Goal: Information Seeking & Learning: Learn about a topic

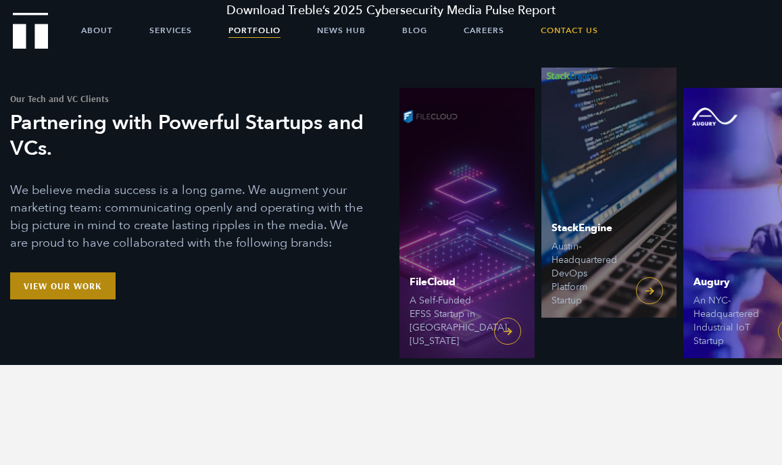
click at [90, 273] on link "View Our Work" at bounding box center [62, 286] width 105 height 27
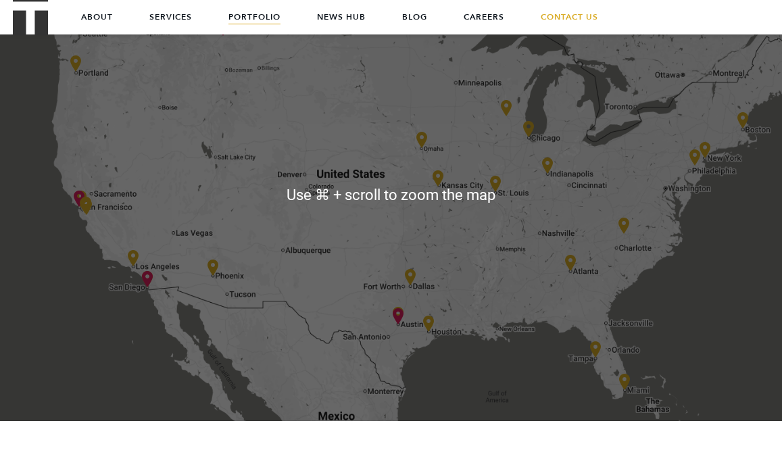
scroll to position [2196, 0]
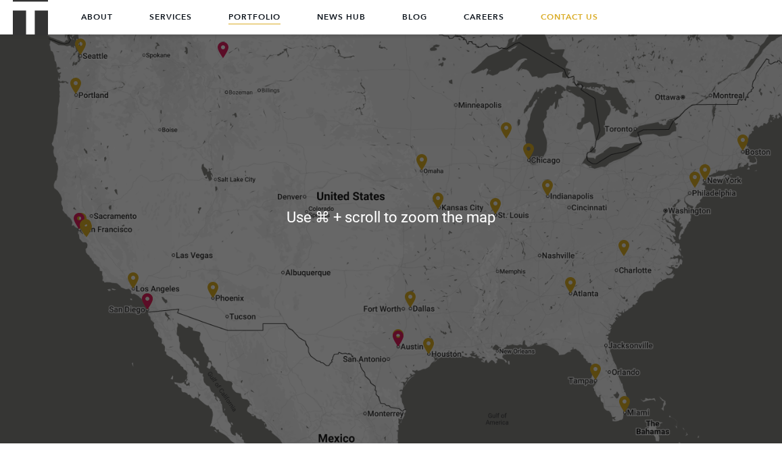
click at [88, 254] on div at bounding box center [391, 217] width 782 height 487
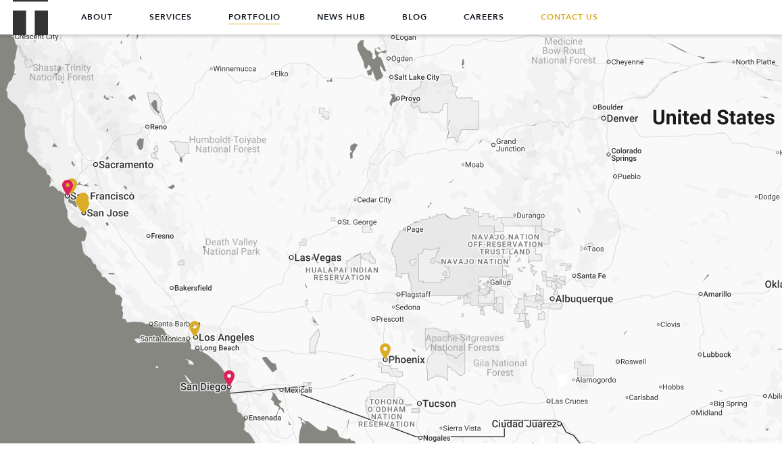
click at [88, 254] on div at bounding box center [391, 217] width 782 height 487
click at [58, 206] on div at bounding box center [391, 217] width 782 height 487
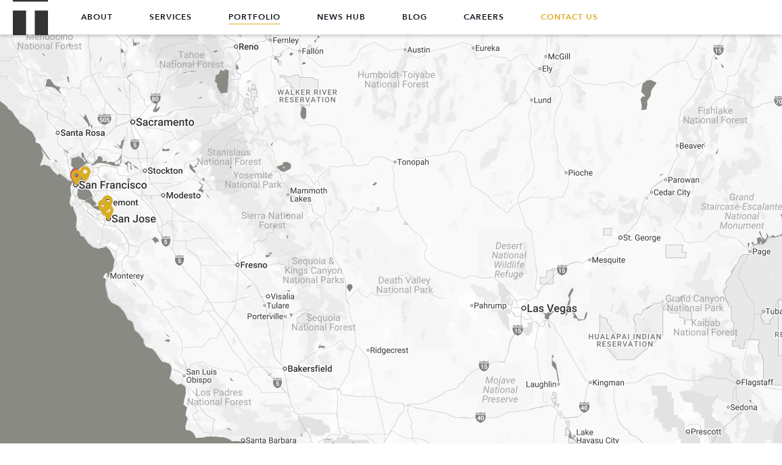
click at [77, 197] on div at bounding box center [391, 217] width 782 height 487
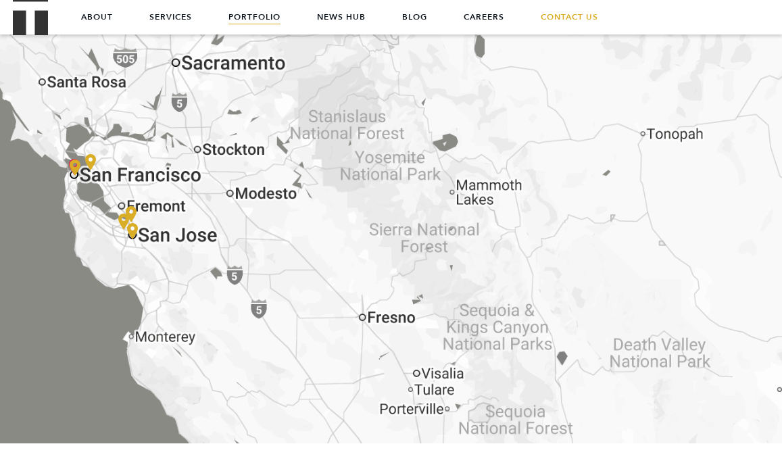
click at [77, 197] on div at bounding box center [391, 217] width 782 height 487
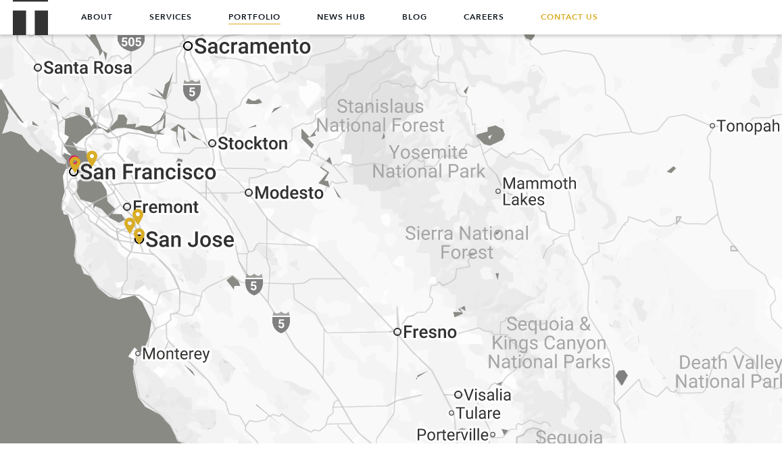
click at [77, 197] on div at bounding box center [391, 217] width 782 height 487
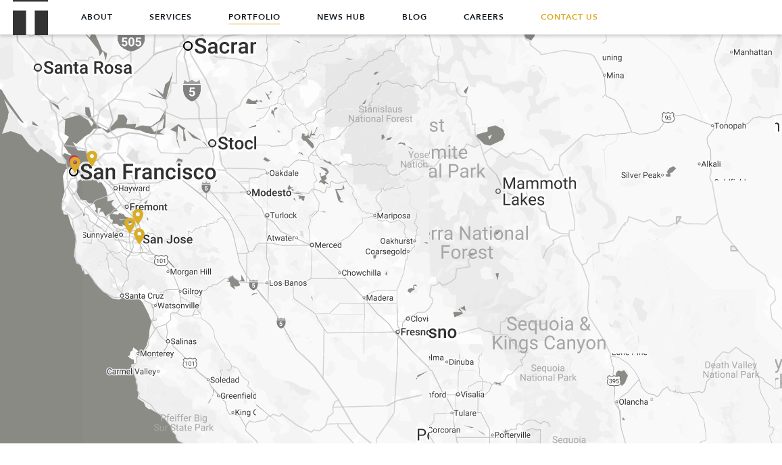
click at [77, 197] on div at bounding box center [391, 217] width 782 height 487
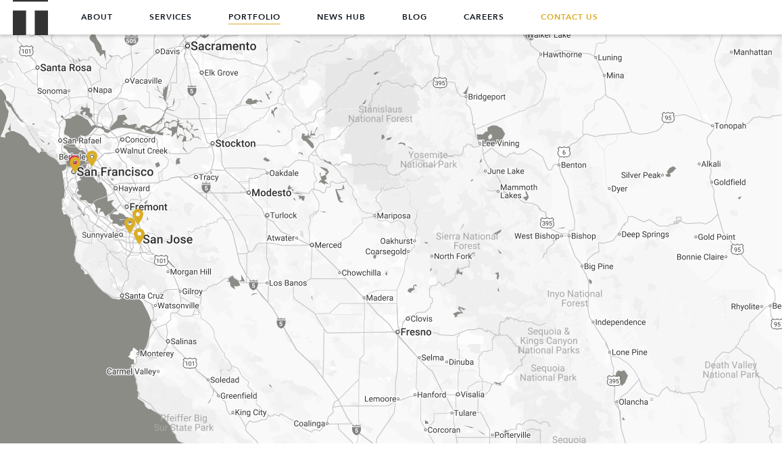
click at [77, 197] on div at bounding box center [391, 217] width 782 height 487
click at [87, 165] on img at bounding box center [92, 159] width 11 height 16
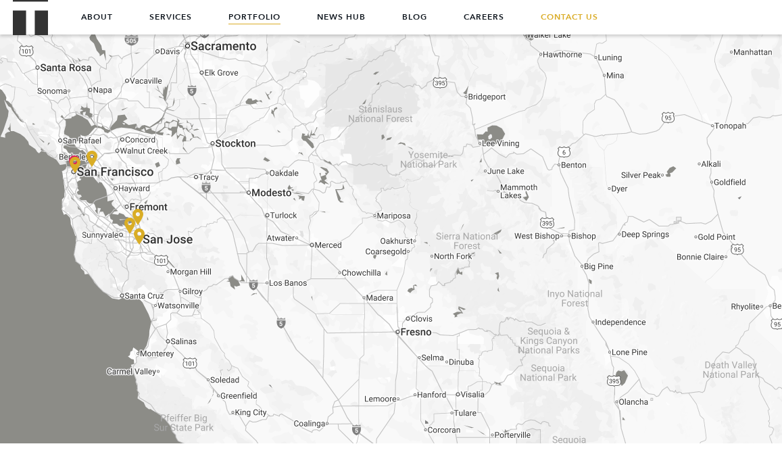
click at [87, 165] on img at bounding box center [92, 159] width 11 height 16
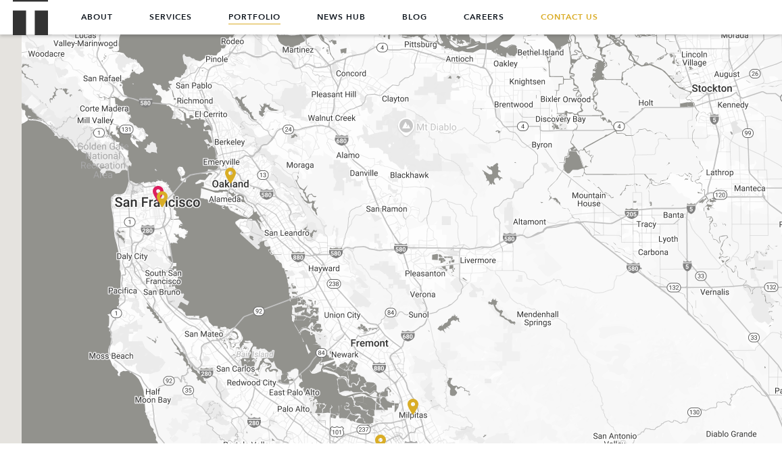
drag, startPoint x: 120, startPoint y: 216, endPoint x: 246, endPoint y: 218, distance: 125.8
click at [246, 218] on div at bounding box center [391, 217] width 782 height 487
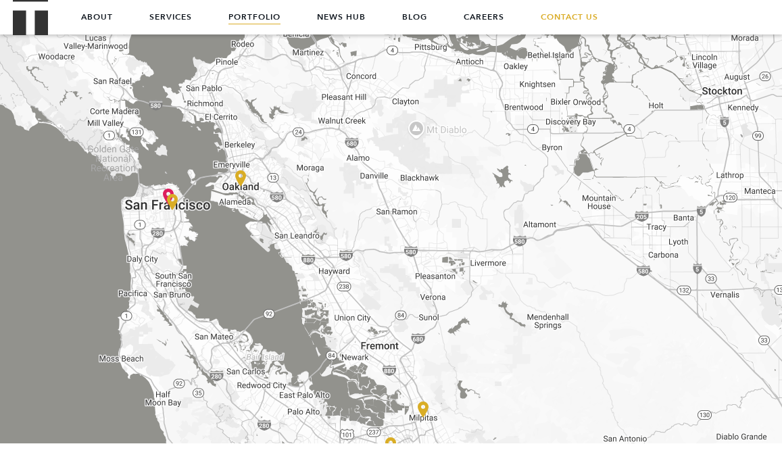
click at [241, 177] on img at bounding box center [240, 178] width 11 height 16
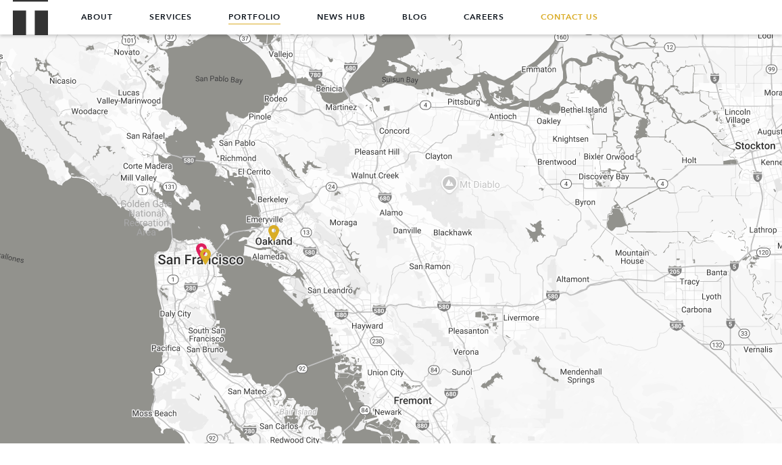
drag, startPoint x: 210, startPoint y: 218, endPoint x: 252, endPoint y: 288, distance: 82.2
click at [252, 288] on div at bounding box center [391, 217] width 782 height 487
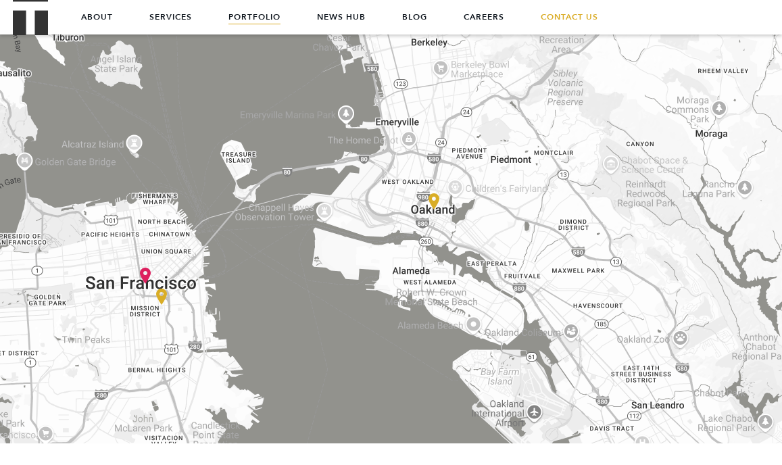
click at [164, 294] on img at bounding box center [161, 297] width 11 height 16
click at [437, 204] on img at bounding box center [434, 201] width 11 height 16
click at [354, 16] on link "News Hub" at bounding box center [341, 17] width 49 height 34
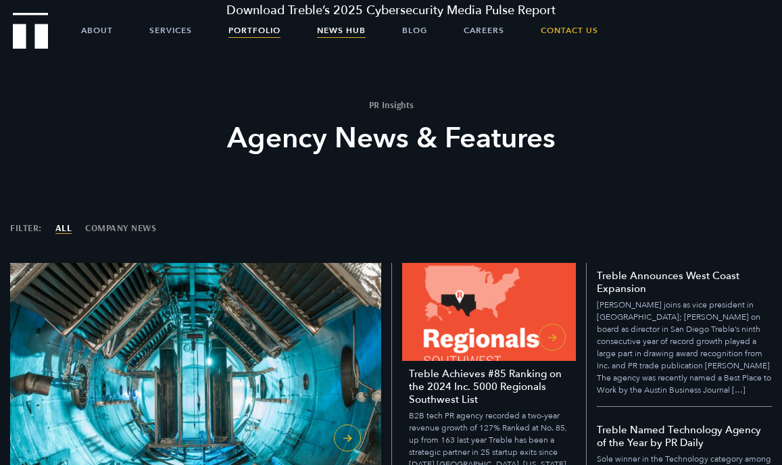
click at [254, 36] on link "Portfolio" at bounding box center [255, 31] width 52 height 34
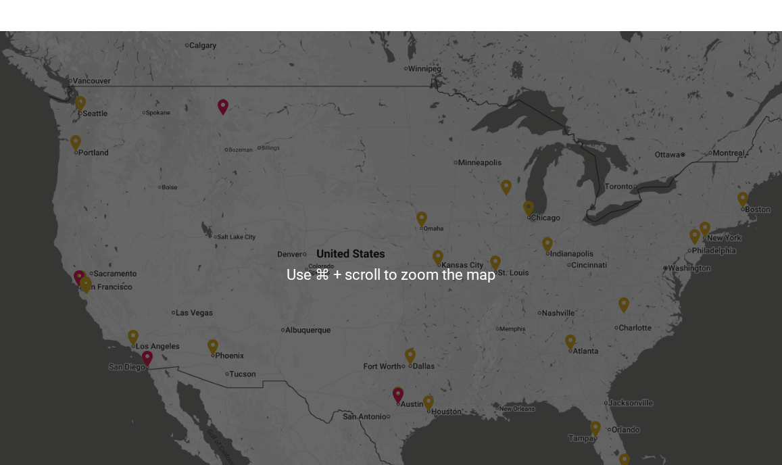
scroll to position [2134, 0]
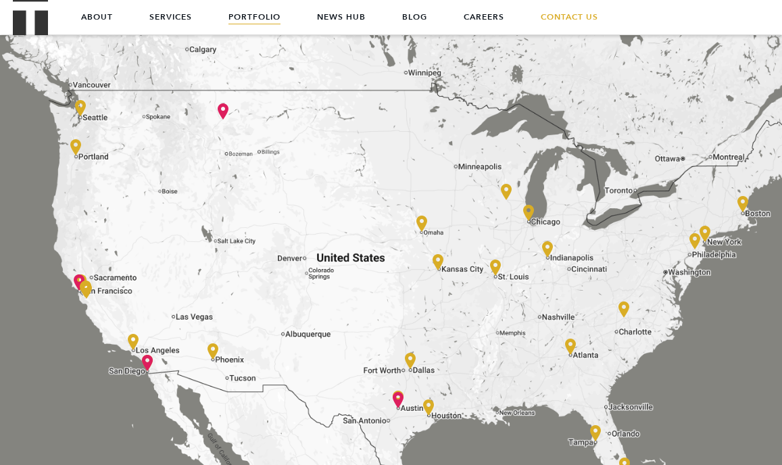
click at [208, 119] on div at bounding box center [391, 278] width 782 height 487
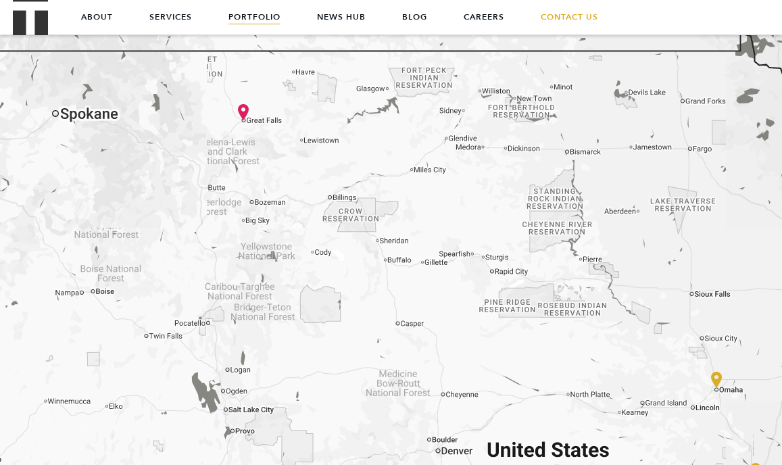
click at [235, 123] on div at bounding box center [391, 278] width 782 height 487
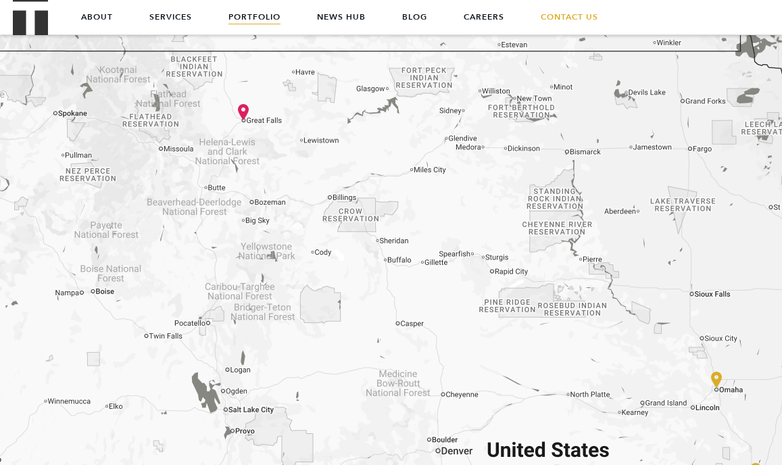
click at [235, 123] on div at bounding box center [391, 278] width 782 height 487
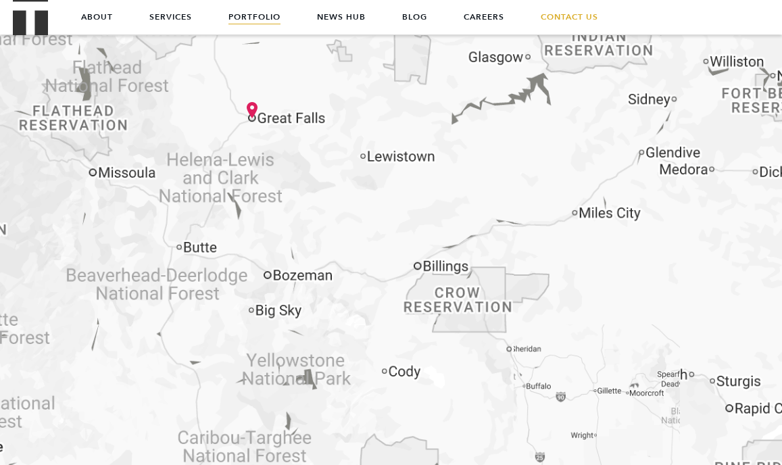
click at [235, 123] on div at bounding box center [391, 278] width 782 height 487
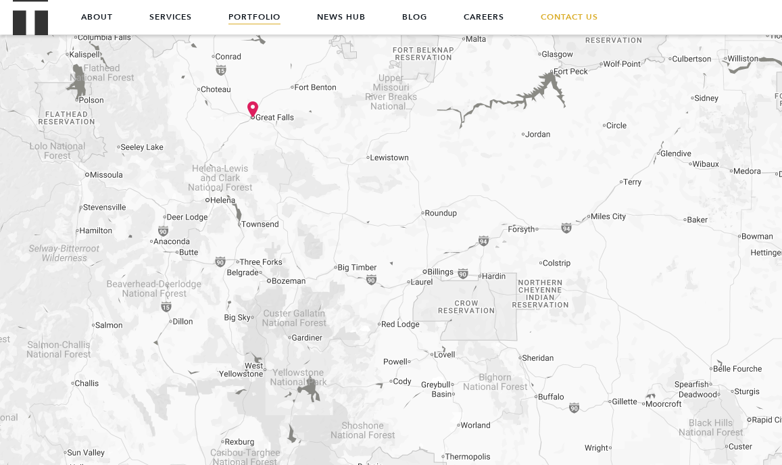
click at [235, 123] on div at bounding box center [391, 278] width 782 height 487
click at [242, 127] on div at bounding box center [391, 278] width 782 height 487
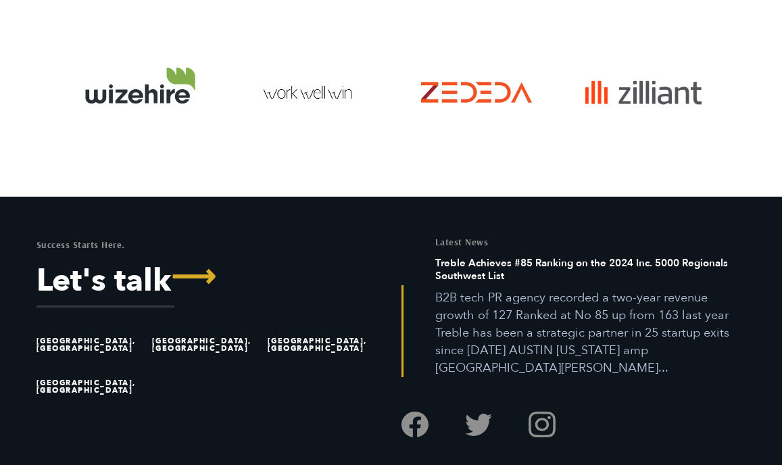
scroll to position [5323, 0]
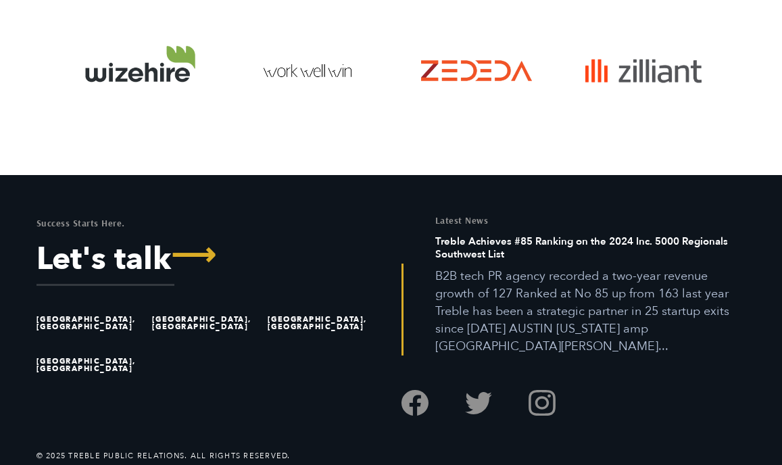
click at [168, 323] on li "[GEOGRAPHIC_DATA], [GEOGRAPHIC_DATA]" at bounding box center [207, 323] width 110 height 42
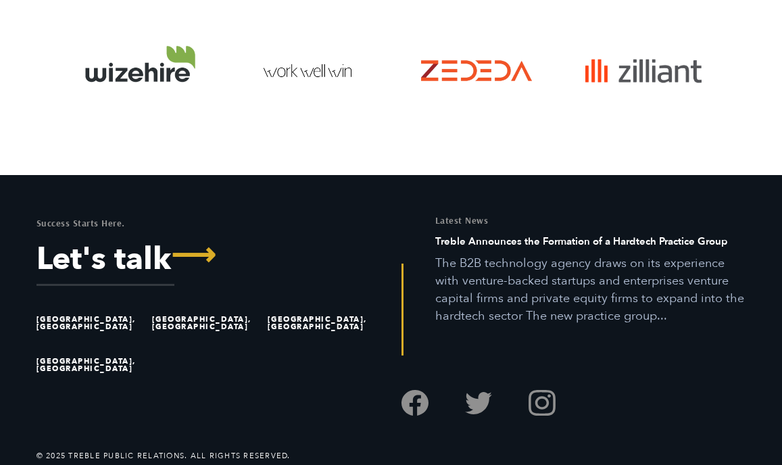
click at [519, 302] on p "The B2B technology agency draws on its experience with venture-backed startups …" at bounding box center [590, 290] width 311 height 70
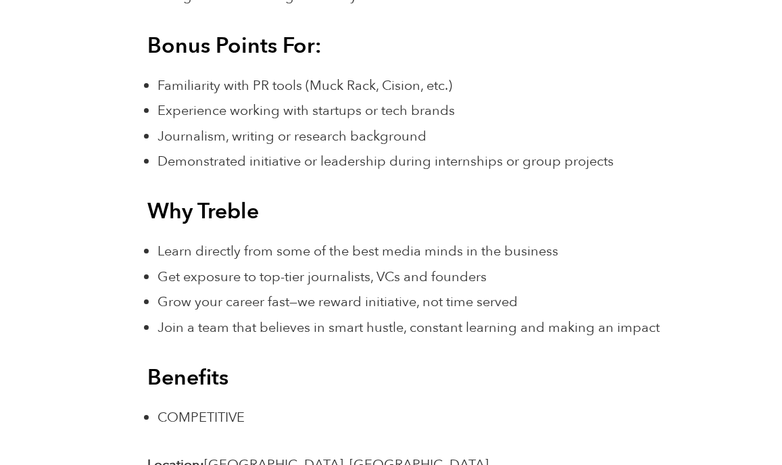
scroll to position [1609, 0]
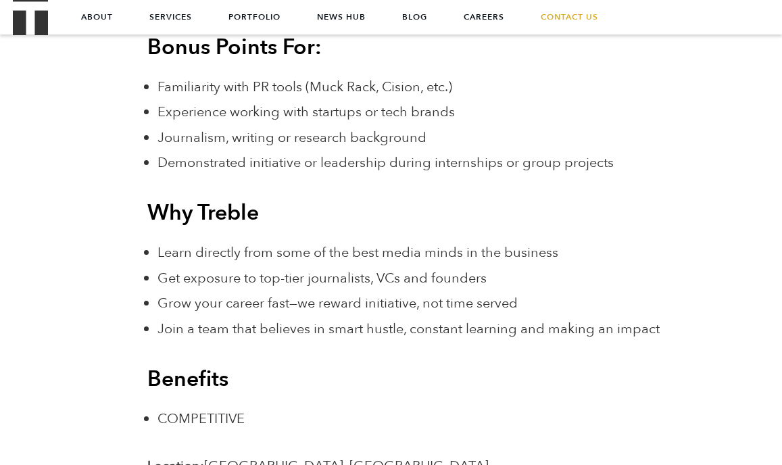
click at [376, 116] on span "Experience working with startups or tech brands" at bounding box center [307, 112] width 298 height 18
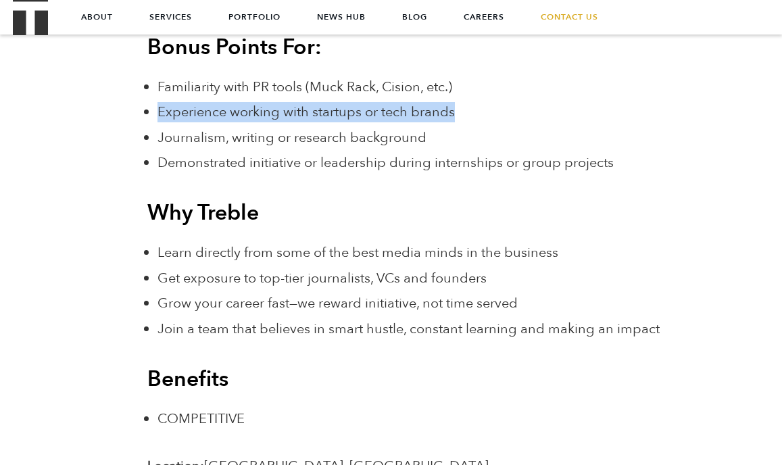
click at [513, 135] on li "Journalism, writing or research background" at bounding box center [428, 138] width 541 height 20
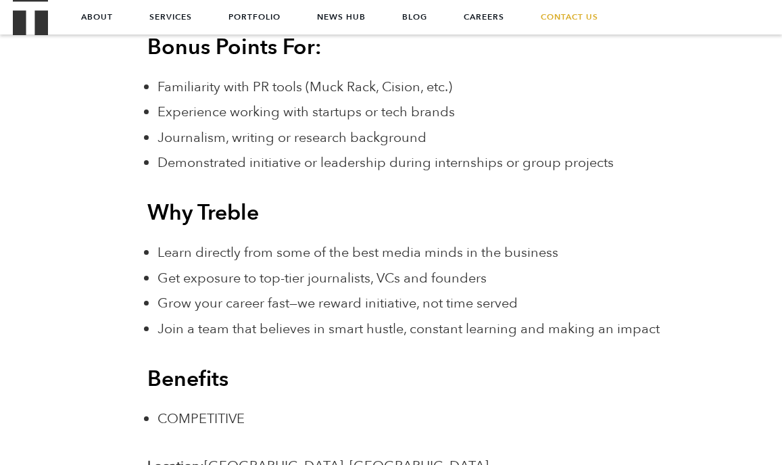
click at [513, 135] on li "Journalism, writing or research background" at bounding box center [428, 138] width 541 height 20
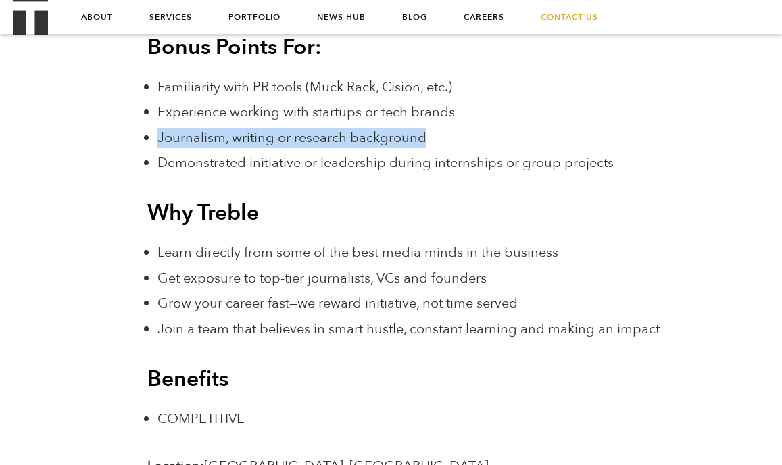
click at [579, 149] on ul "Familiarity with PR tools (Muck Rack, Cision, etc.) Experience working with sta…" at bounding box center [428, 125] width 541 height 97
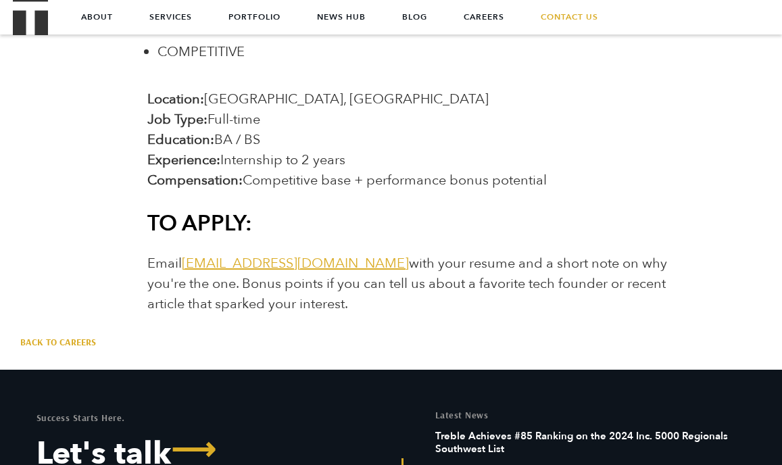
scroll to position [1975, 0]
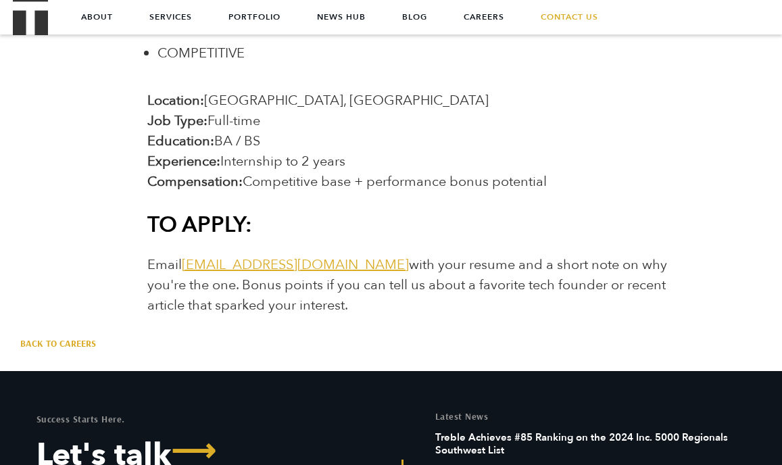
click at [480, 273] on span "Email jointheteam@treblepr.com with your resume and a short note on why you're …" at bounding box center [407, 285] width 520 height 59
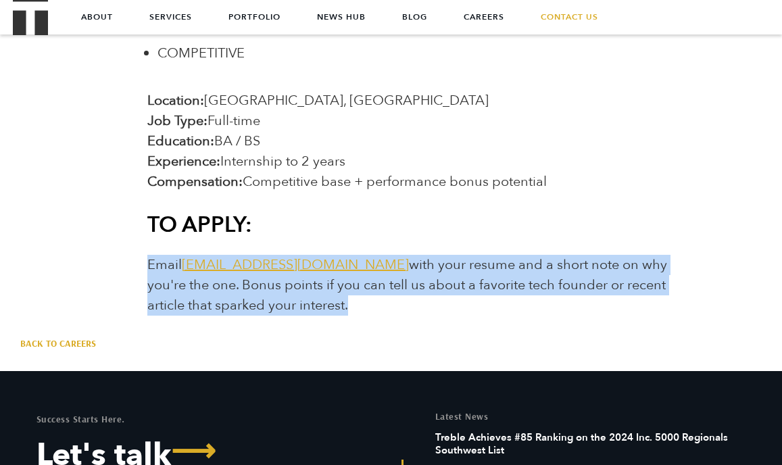
click at [500, 302] on p "Email jointheteam@treblepr.com with your resume and a short note on why you're …" at bounding box center [422, 285] width 551 height 61
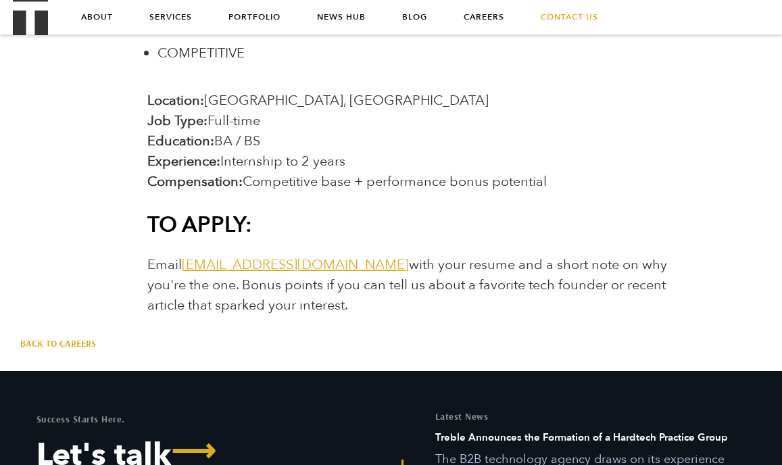
click at [499, 306] on p "Email jointheteam@treblepr.com with your resume and a short note on why you're …" at bounding box center [422, 285] width 551 height 61
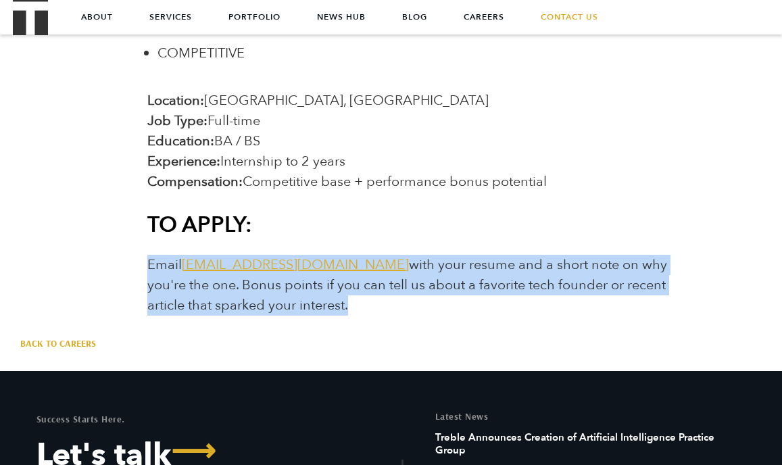
click at [499, 306] on p "Email jointheteam@treblepr.com with your resume and a short note on why you're …" at bounding box center [422, 285] width 551 height 61
click at [576, 311] on p "Email jointheteam@treblepr.com with your resume and a short note on why you're …" at bounding box center [422, 285] width 551 height 61
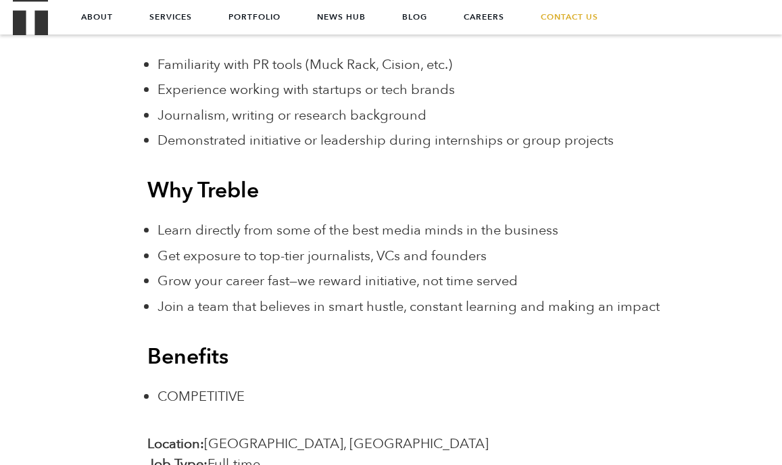
scroll to position [1631, 0]
click at [439, 299] on span "Join a team that believes in smart hustle, constant learning and making an impa…" at bounding box center [409, 307] width 502 height 18
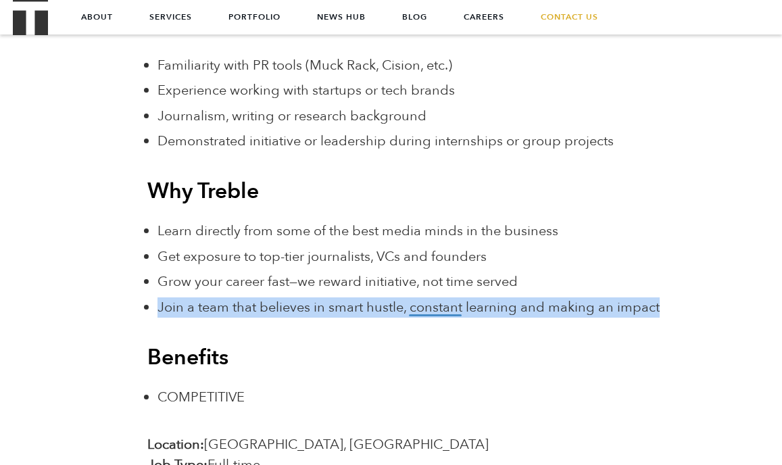
click at [587, 289] on li "Grow your career fast—we reward initiative, not time served" at bounding box center [428, 282] width 541 height 20
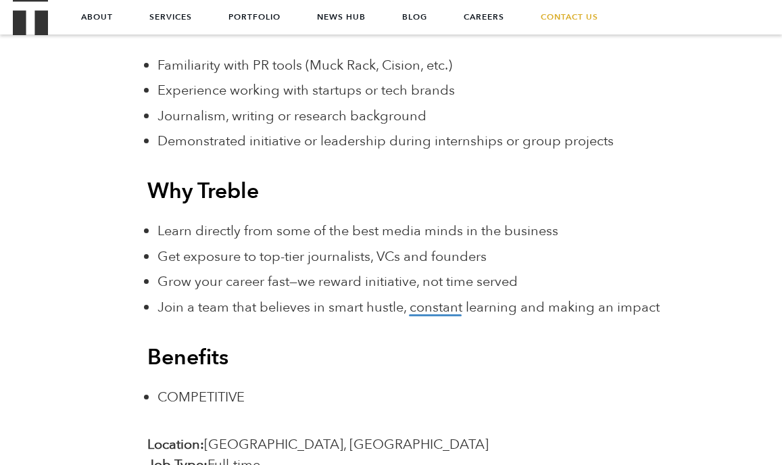
click at [587, 289] on li "Grow your career fast—we reward initiative, not time served" at bounding box center [428, 282] width 541 height 20
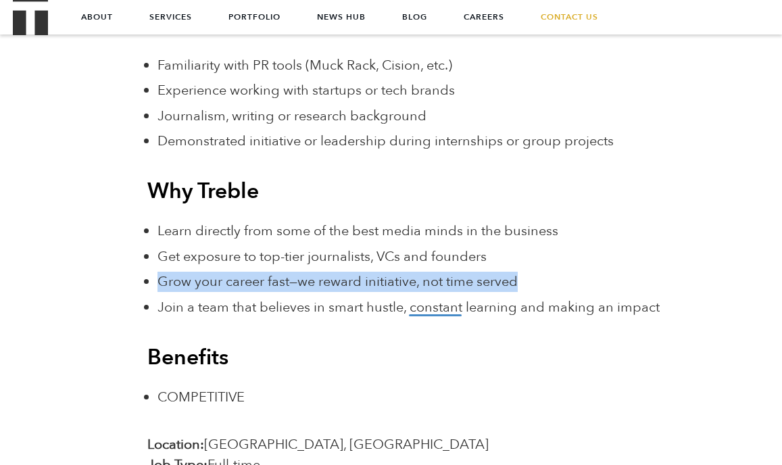
click at [627, 289] on li "Grow your career fast—we reward initiative, not time served" at bounding box center [428, 282] width 541 height 20
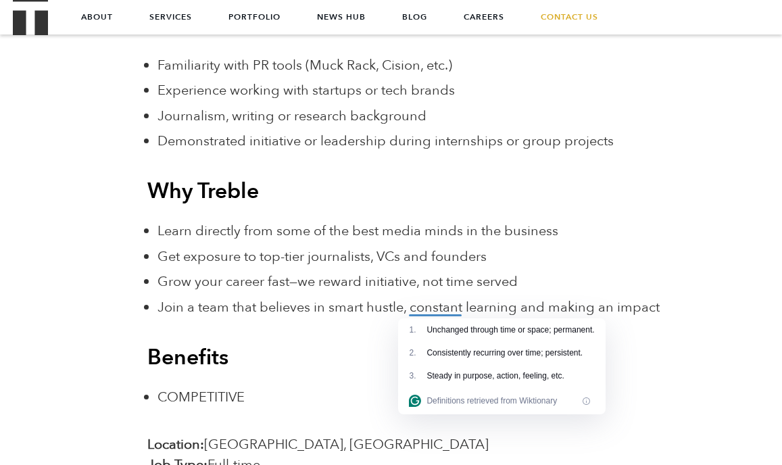
click at [659, 268] on ul "Learn directly from some of the best media minds in the business Get exposure t…" at bounding box center [428, 269] width 541 height 97
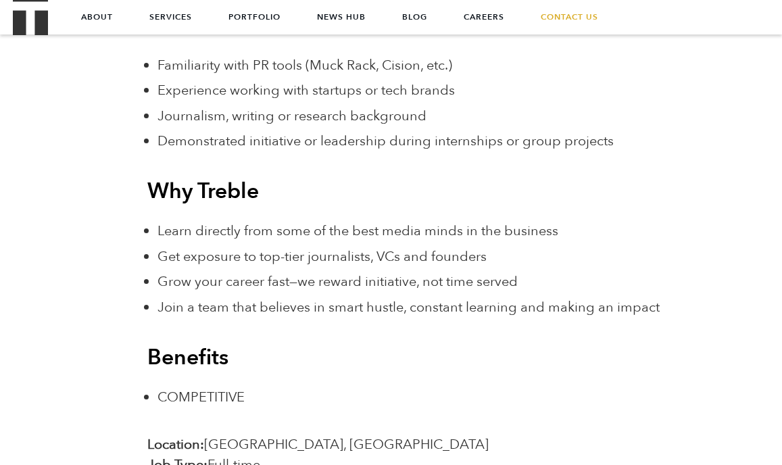
click at [262, 259] on span "Get exposure to top-tier journalists, VCs and founders" at bounding box center [322, 256] width 329 height 18
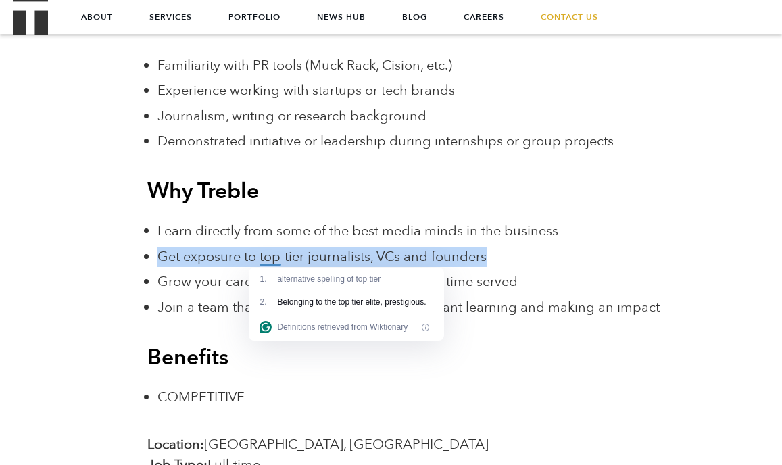
click at [354, 293] on div "2 . Belonging to the top tier elite, prestigious." at bounding box center [346, 302] width 195 height 23
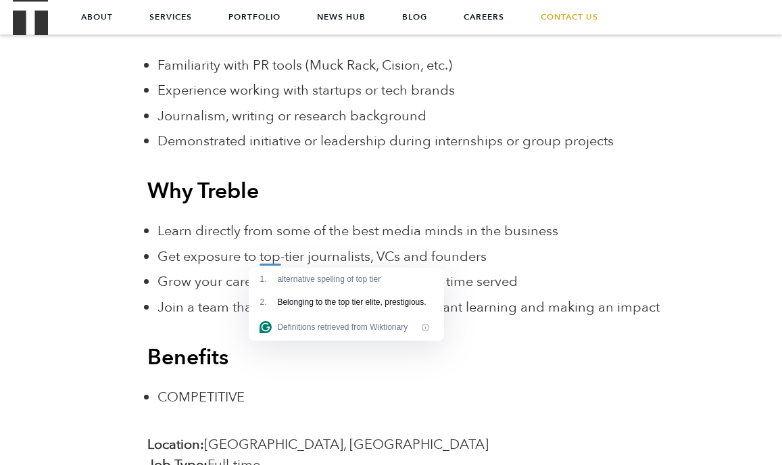
click at [581, 304] on span "Join a team that believes in smart hustle, constant learning and making an impa…" at bounding box center [409, 307] width 502 height 18
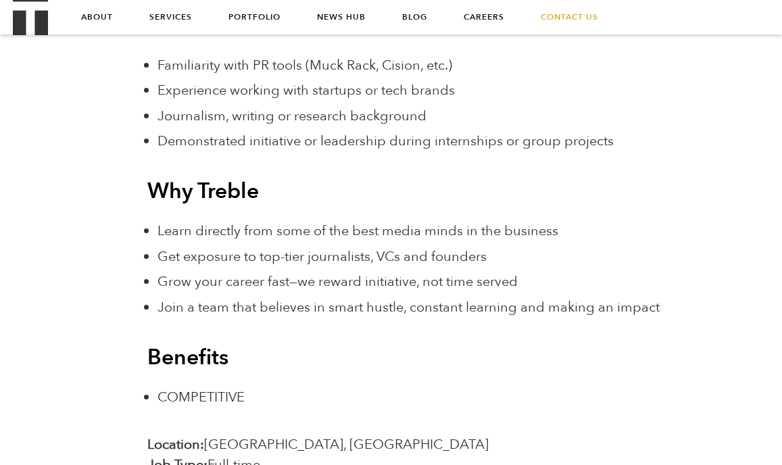
click at [588, 296] on ul "Learn directly from some of the best media minds in the business Get exposure t…" at bounding box center [428, 269] width 541 height 97
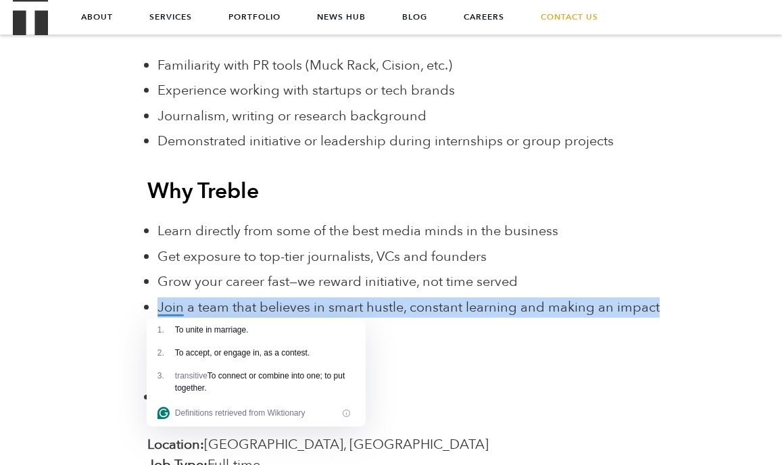
click at [644, 305] on span "Join a team that believes in smart hustle, constant learning and making an impa…" at bounding box center [409, 307] width 502 height 18
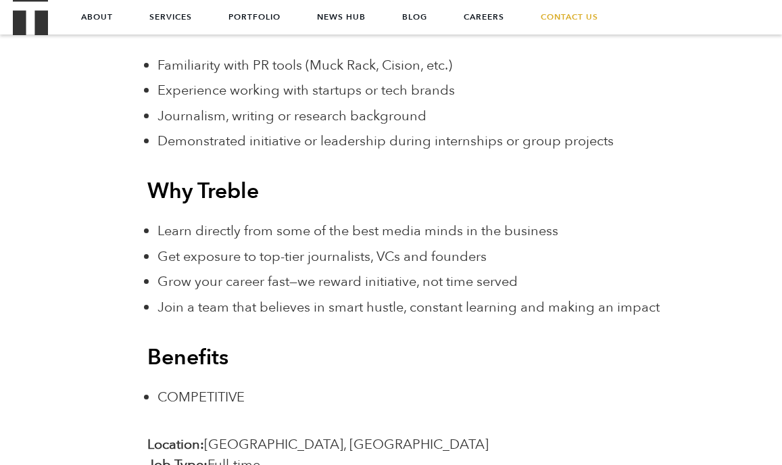
click at [430, 273] on span "Grow your career fast—we reward initiative, not time served" at bounding box center [338, 282] width 360 height 18
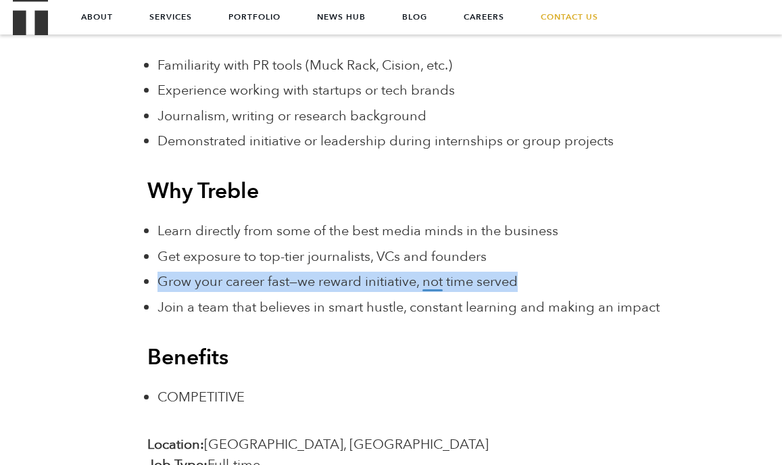
click at [430, 273] on span "Grow your career fast—we reward initiative, not time served" at bounding box center [338, 282] width 360 height 18
click at [519, 284] on li "Grow your career fast—we reward initiative, not time served" at bounding box center [428, 282] width 541 height 20
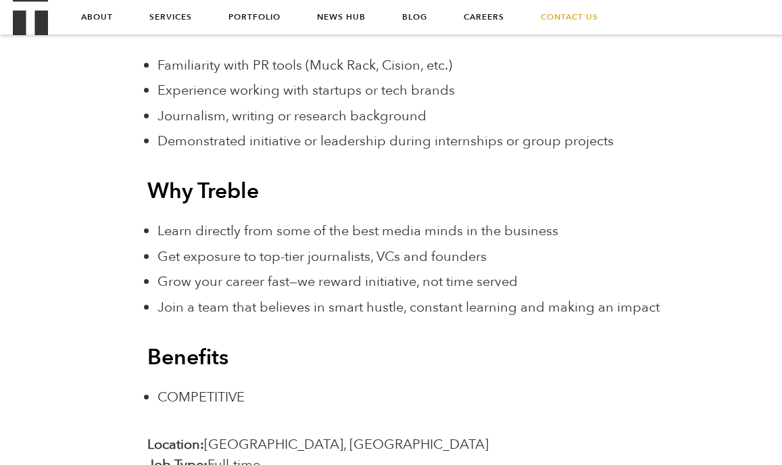
click at [188, 260] on span "Get exposure to top-tier journalists, VCs and founders" at bounding box center [322, 256] width 329 height 18
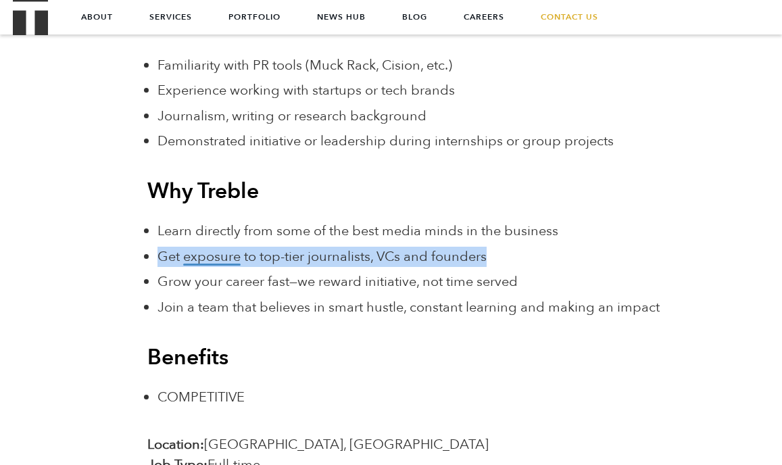
click at [188, 260] on span "Get exposure to top-tier journalists, VCs and founders" at bounding box center [322, 256] width 329 height 18
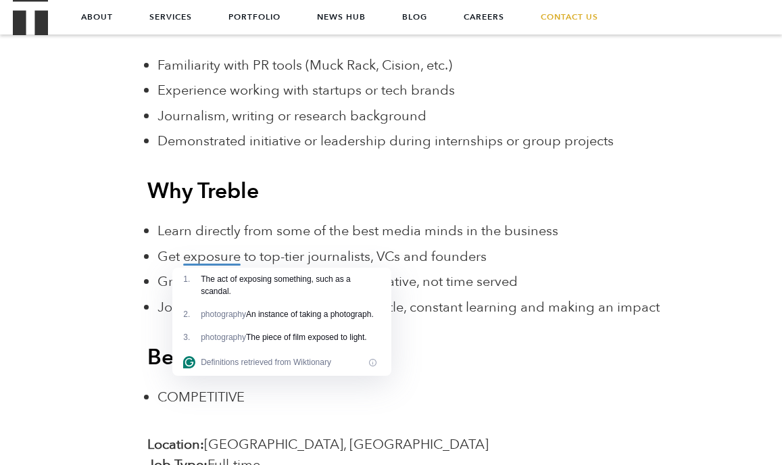
click at [235, 277] on div "The act of exposing something, such as a scandal." at bounding box center [291, 285] width 180 height 24
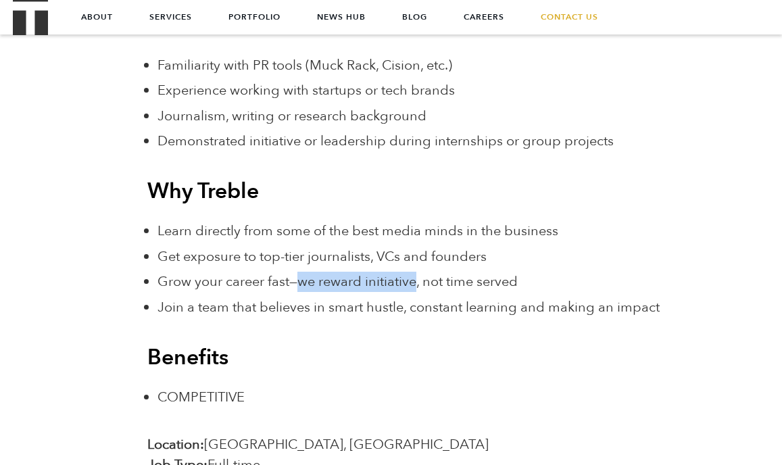
drag, startPoint x: 300, startPoint y: 284, endPoint x: 414, endPoint y: 281, distance: 115.0
click at [414, 281] on span "Grow your career fast—we reward initiative, not time served" at bounding box center [338, 282] width 360 height 18
click at [275, 358] on h3 "Benefits" at bounding box center [422, 358] width 551 height 26
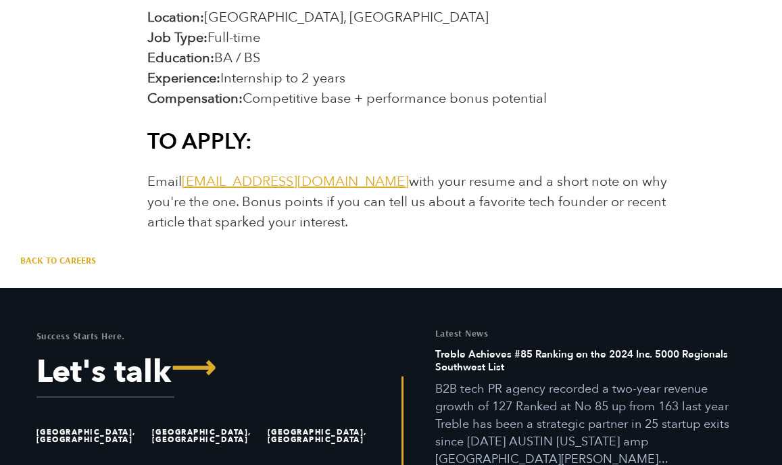
scroll to position [2060, 0]
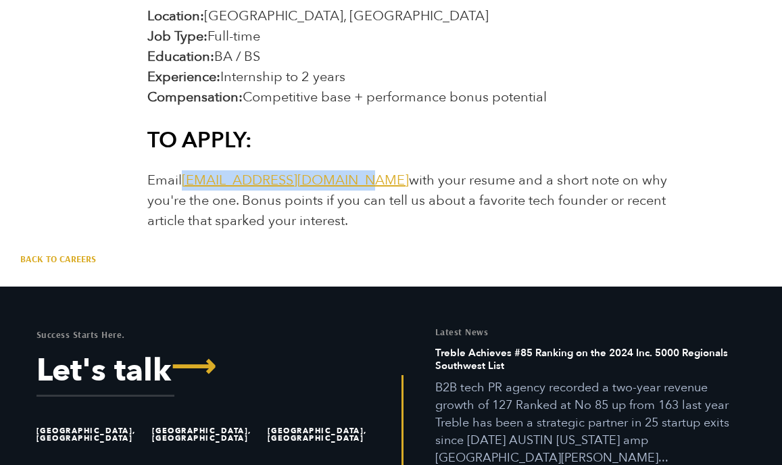
drag, startPoint x: 350, startPoint y: 182, endPoint x: 186, endPoint y: 176, distance: 164.4
click at [186, 176] on span "Email jointheteam@treblepr.com with your resume and a short note on why you're …" at bounding box center [407, 200] width 520 height 59
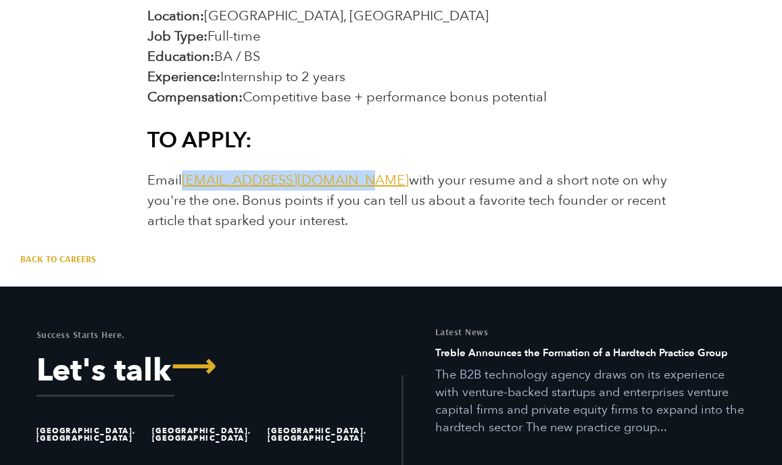
copy link "jointheteam@treblepr.com"
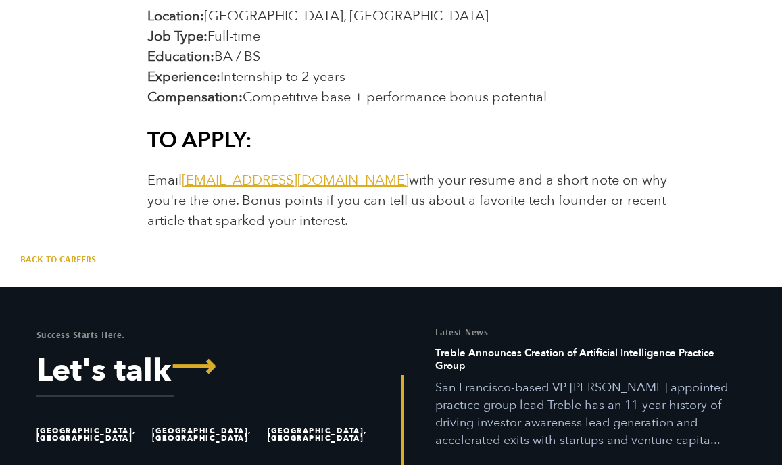
click at [394, 228] on p "Email jointheteam@treblepr.com with your resume and a short note on why you're …" at bounding box center [422, 200] width 551 height 61
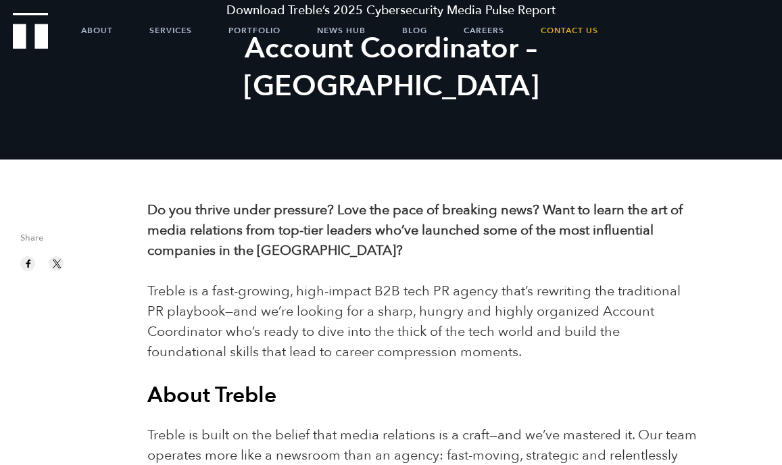
scroll to position [0, 0]
